Goal: Navigation & Orientation: Find specific page/section

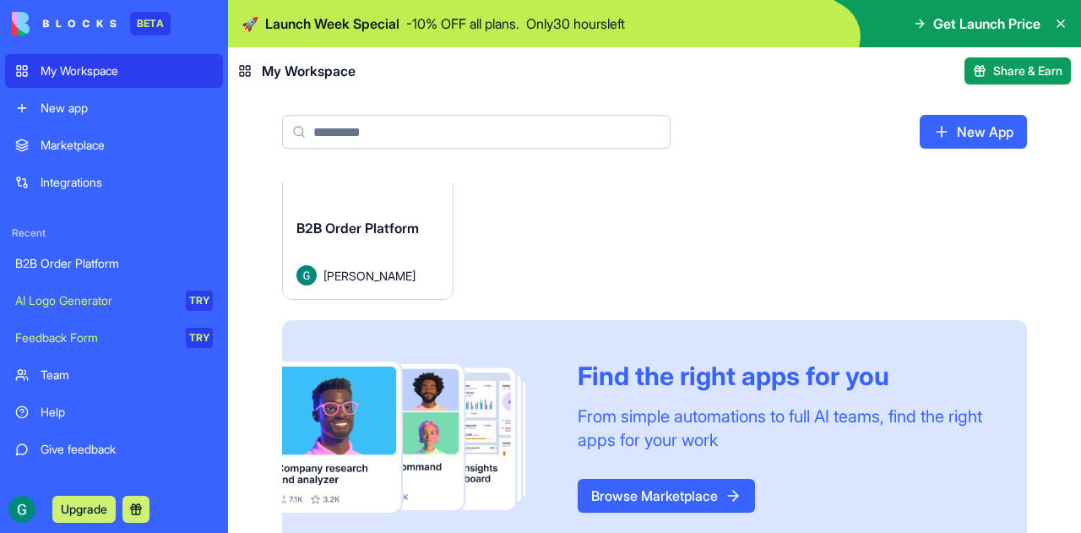
click at [368, 231] on span "B2B Order Platform" at bounding box center [358, 228] width 123 height 17
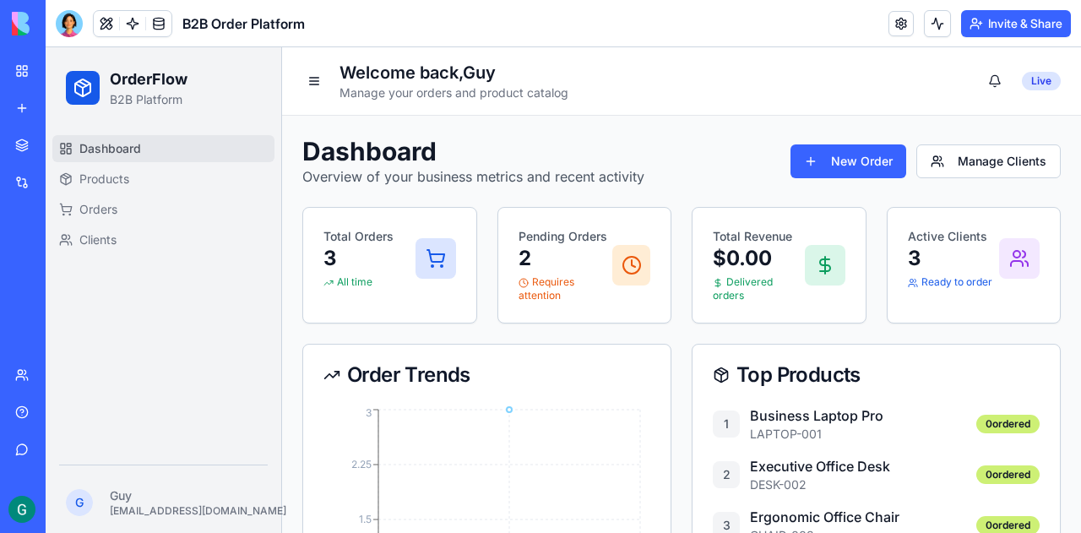
click at [63, 178] on div "Integrations" at bounding box center [52, 182] width 22 height 17
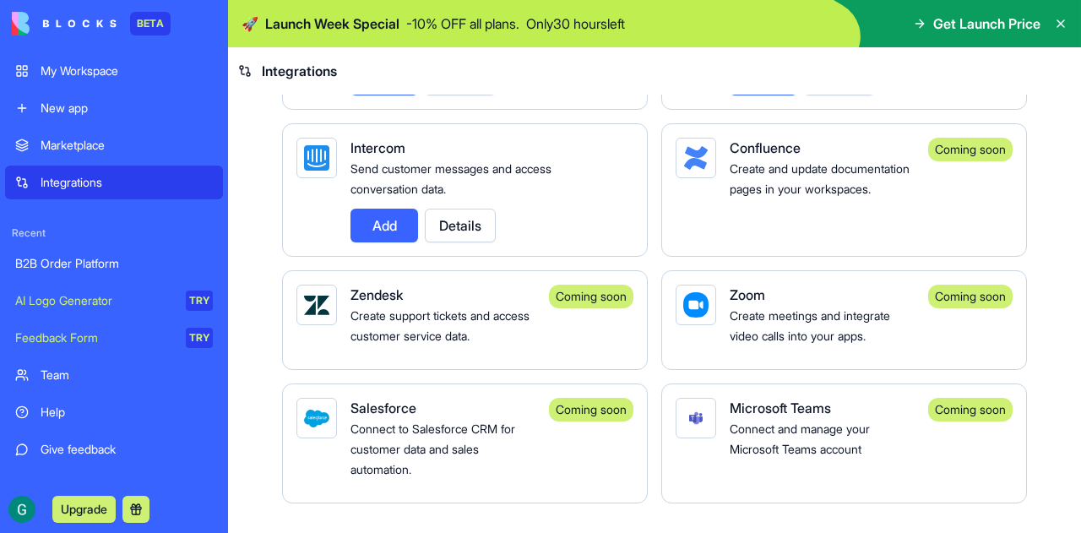
scroll to position [1521, 0]
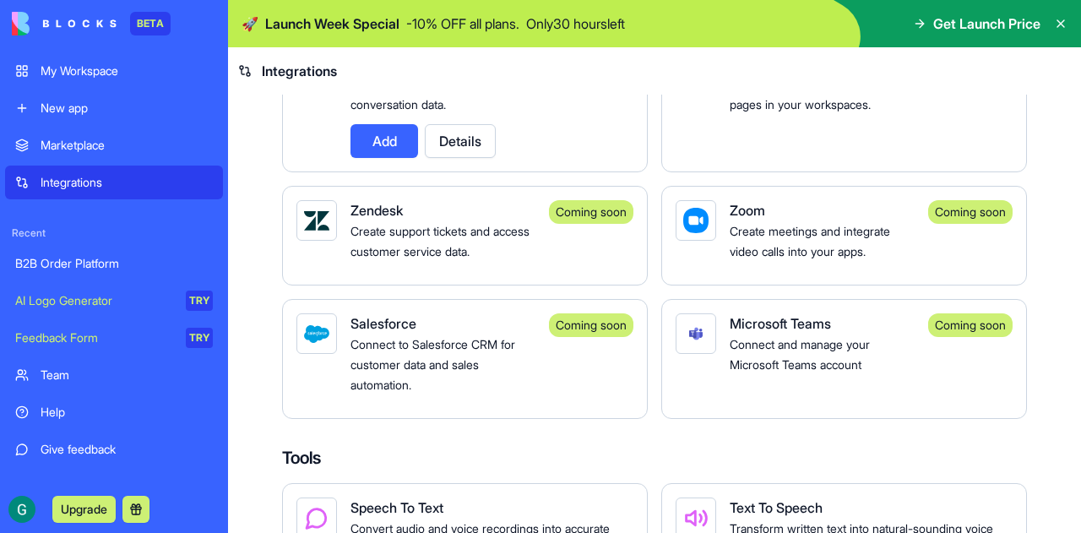
click at [263, 300] on div "Integrations Manage your connected services and discover new integrations Integ…" at bounding box center [654, 46] width 853 height 2945
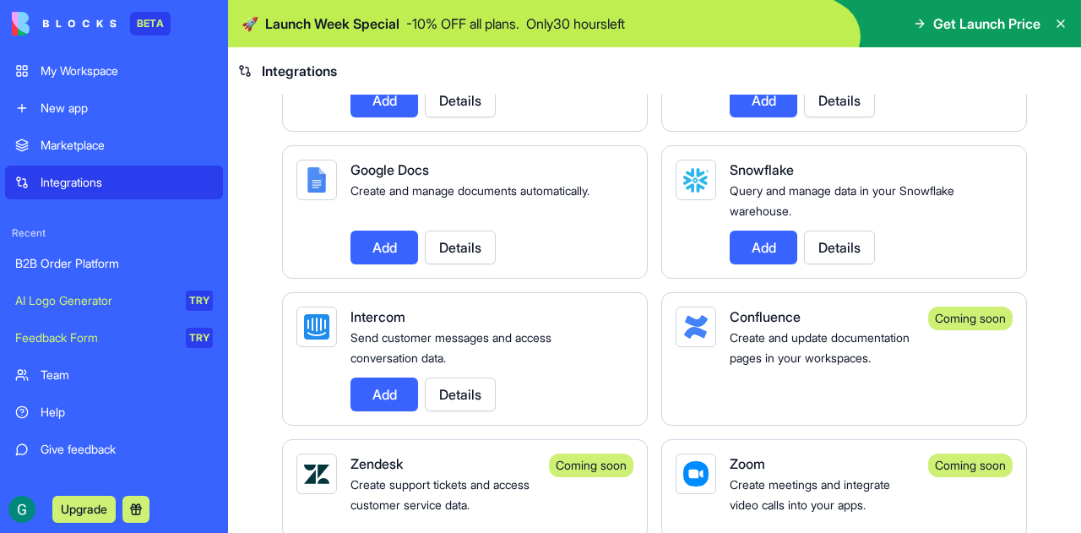
scroll to position [1014, 0]
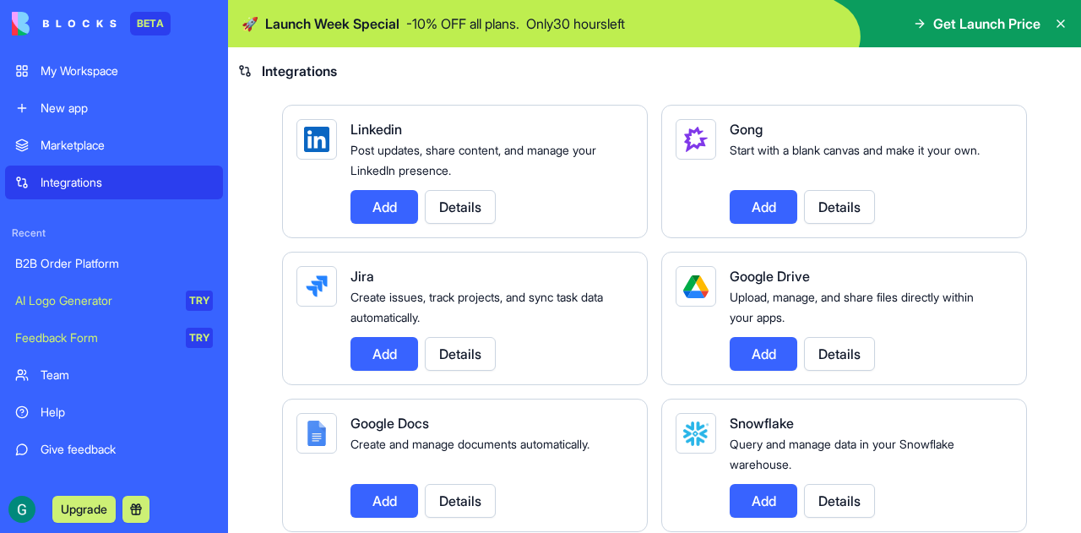
click at [1061, 21] on icon at bounding box center [1061, 24] width 14 height 14
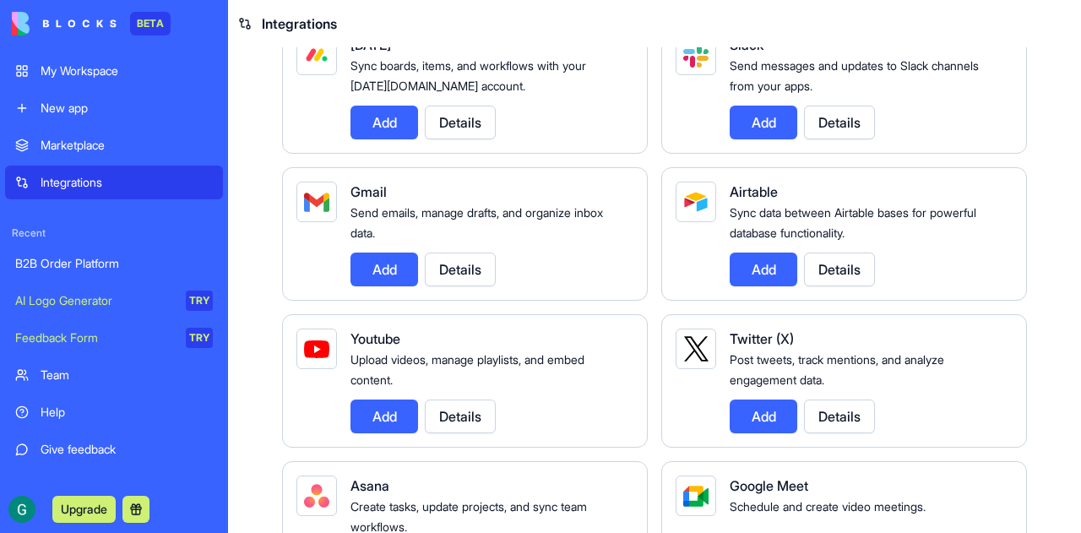
scroll to position [0, 0]
